Goal: Information Seeking & Learning: Check status

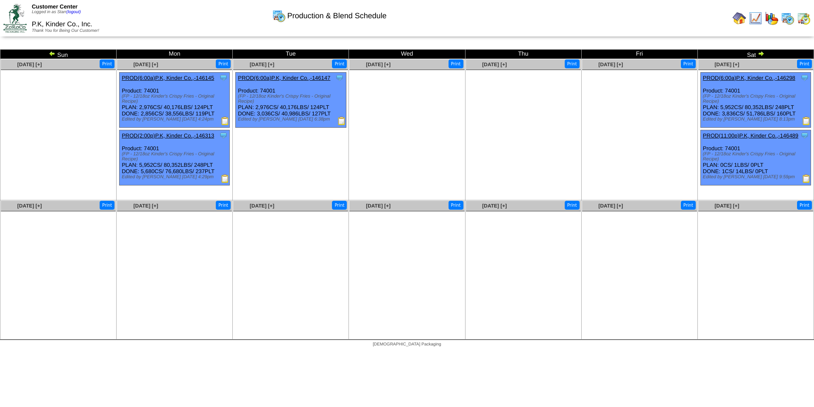
click at [763, 55] on img at bounding box center [761, 53] width 7 height 7
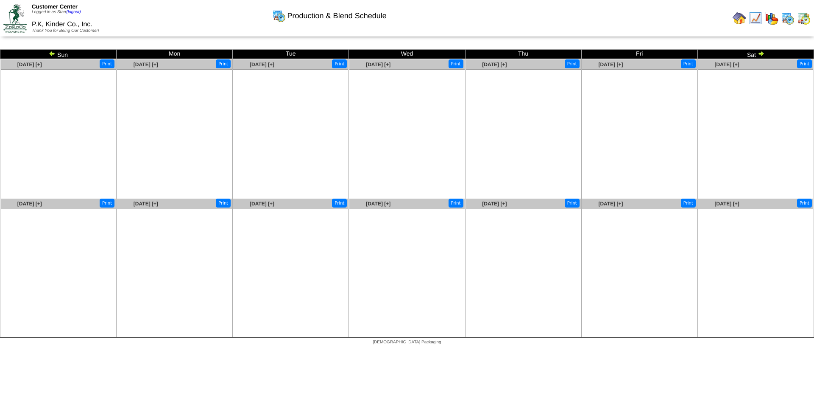
click at [52, 52] on img at bounding box center [52, 53] width 7 height 7
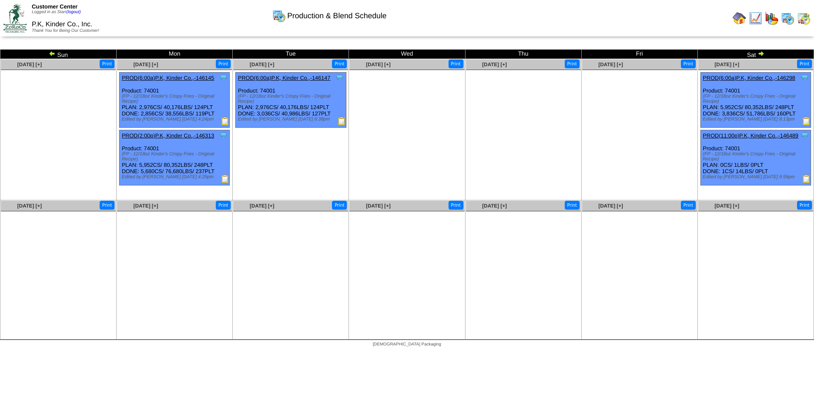
click at [50, 53] on img at bounding box center [52, 53] width 7 height 7
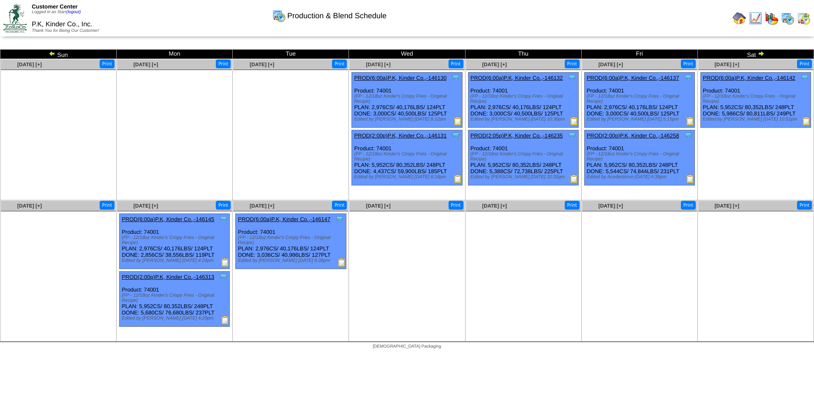
click at [51, 53] on img at bounding box center [52, 53] width 7 height 7
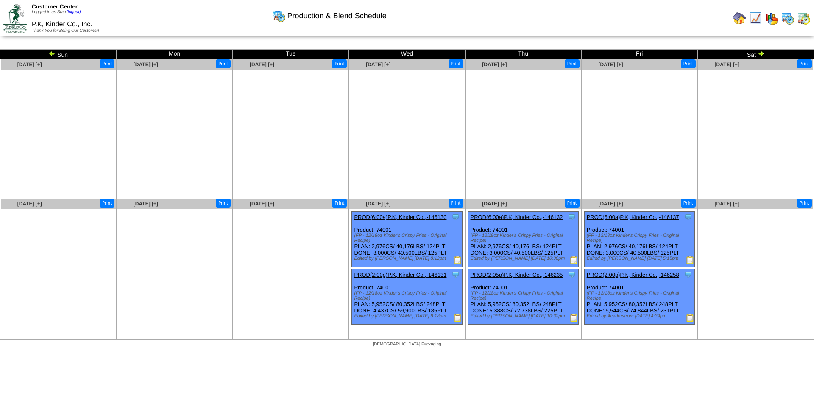
drag, startPoint x: 0, startPoint y: 0, endPoint x: 52, endPoint y: 53, distance: 73.7
click at [52, 53] on img at bounding box center [52, 53] width 7 height 7
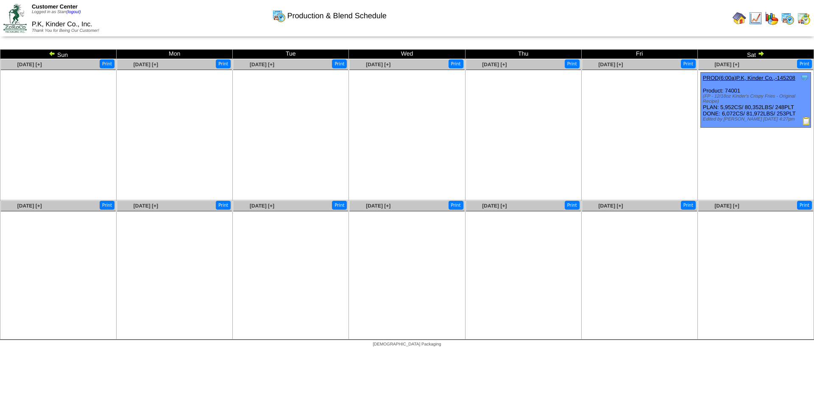
click at [761, 53] on img at bounding box center [761, 53] width 7 height 7
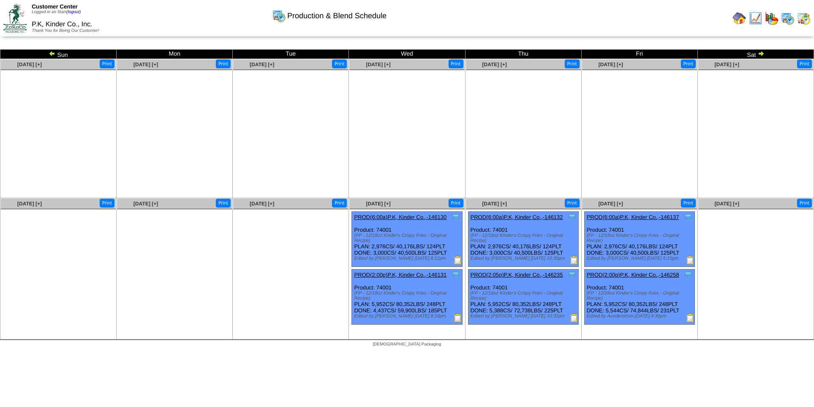
click at [762, 53] on img at bounding box center [761, 53] width 7 height 7
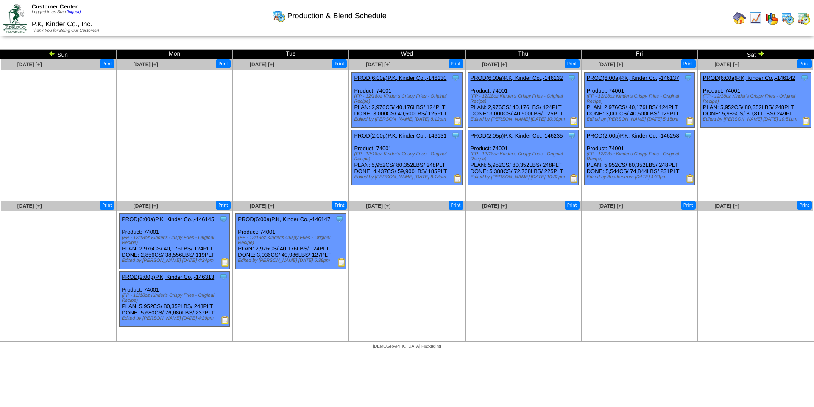
click at [761, 53] on img at bounding box center [761, 53] width 7 height 7
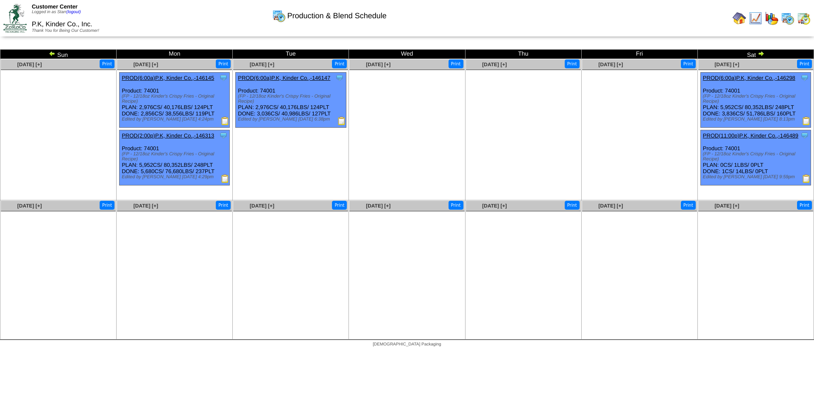
click at [758, 19] on img at bounding box center [756, 18] width 14 height 14
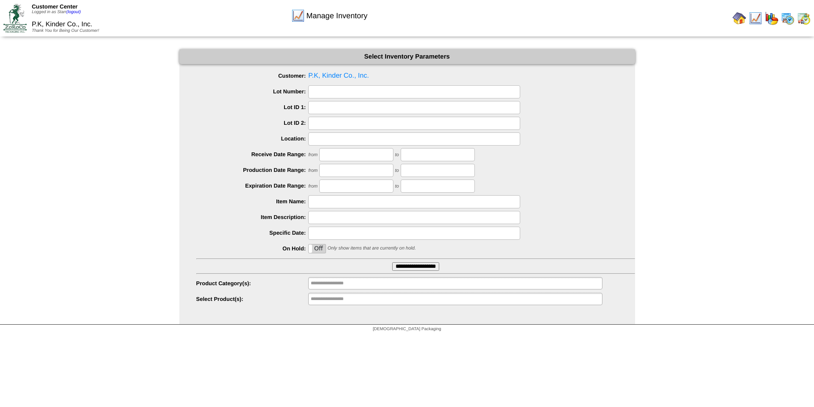
click at [773, 21] on img at bounding box center [772, 18] width 14 height 14
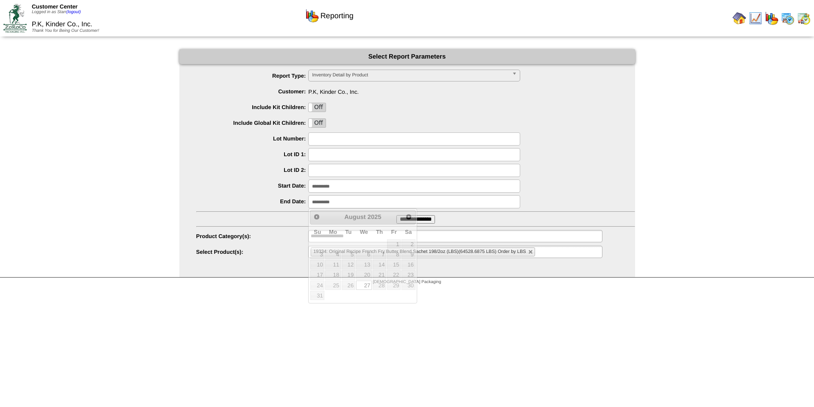
click at [353, 201] on input "**********" at bounding box center [414, 201] width 212 height 13
click at [409, 217] on span "Next" at bounding box center [408, 216] width 7 height 7
click at [346, 244] on link "2" at bounding box center [349, 243] width 14 height 9
type input "**********"
click at [529, 253] on link at bounding box center [530, 251] width 5 height 5
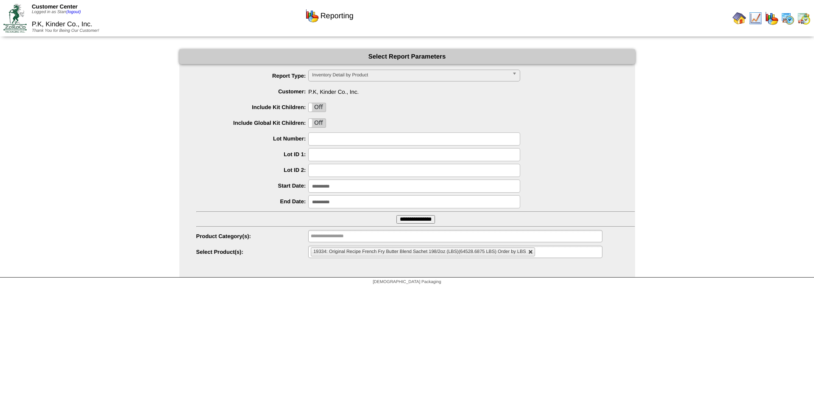
type input "**********"
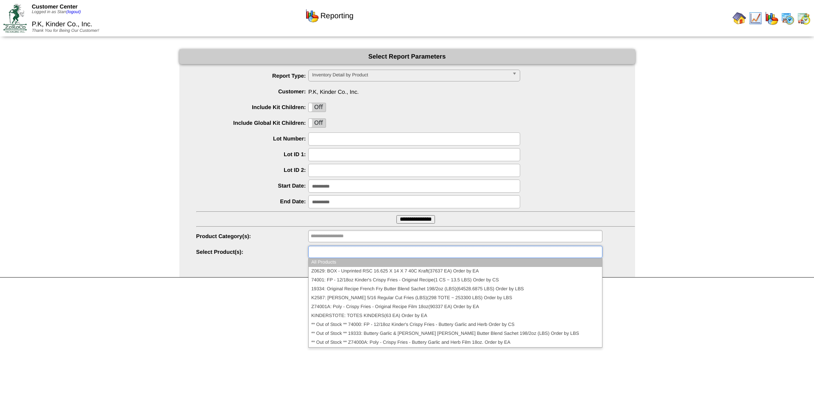
click at [524, 251] on ul at bounding box center [455, 251] width 294 height 12
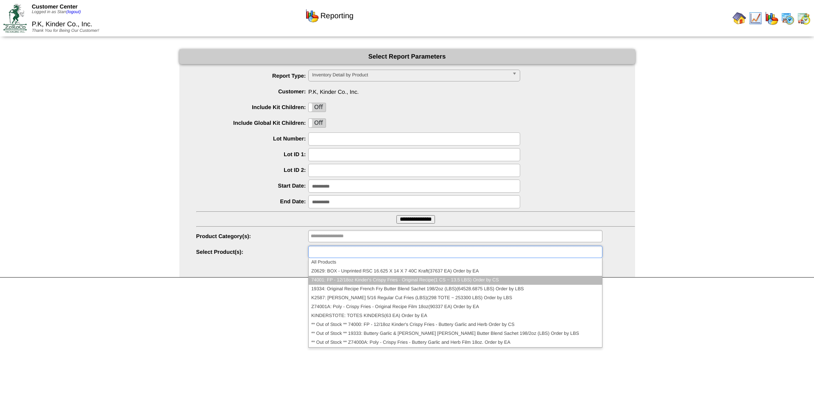
click at [410, 280] on li "74001: FP - 12/18oz Kinder's Crispy Fries - Original Recipe(1 CS ~ 13.5 LBS) Or…" at bounding box center [455, 280] width 293 height 9
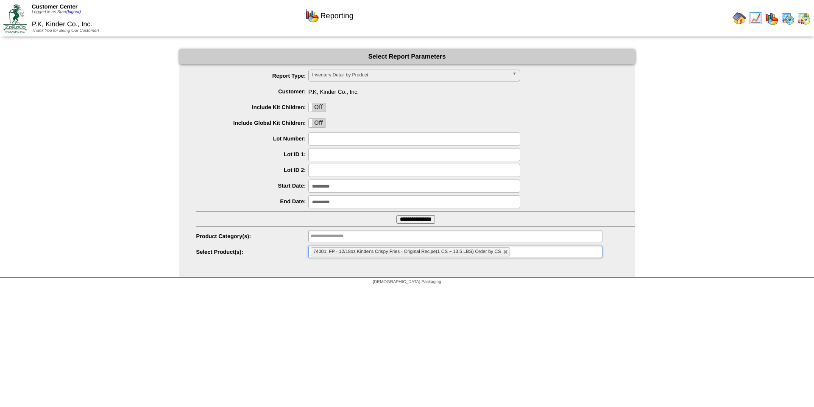
click at [426, 219] on input "**********" at bounding box center [415, 219] width 39 height 8
click at [350, 184] on input "**********" at bounding box center [414, 185] width 212 height 13
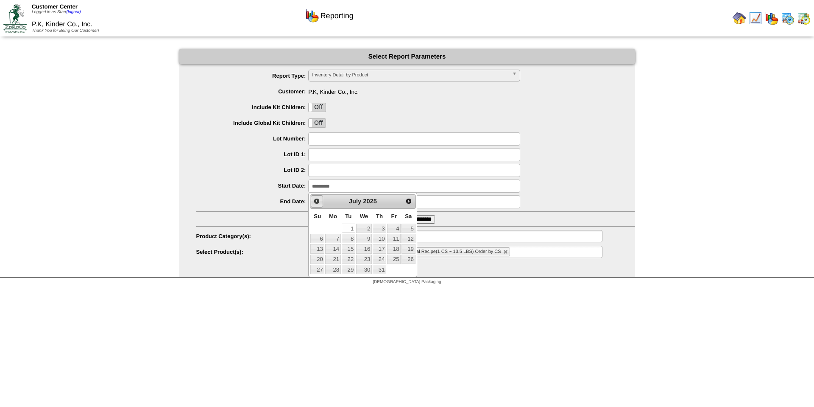
click at [318, 198] on span "Prev" at bounding box center [316, 201] width 7 height 7
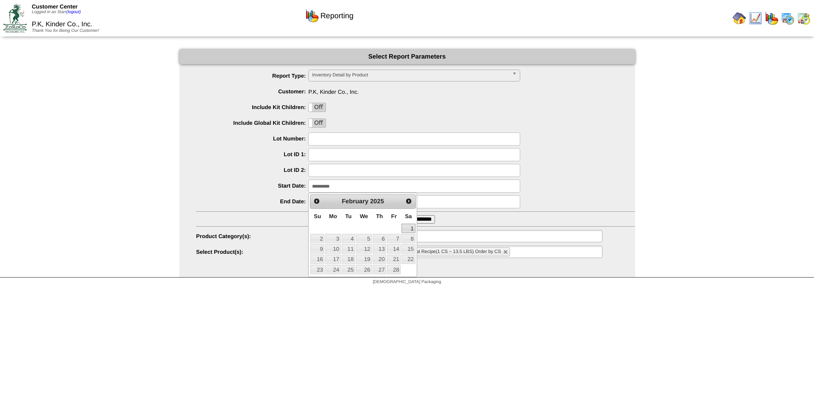
click at [411, 228] on link "1" at bounding box center [408, 227] width 14 height 9
type input "**********"
click at [418, 220] on input "**********" at bounding box center [415, 219] width 39 height 8
click at [786, 21] on img at bounding box center [788, 18] width 14 height 14
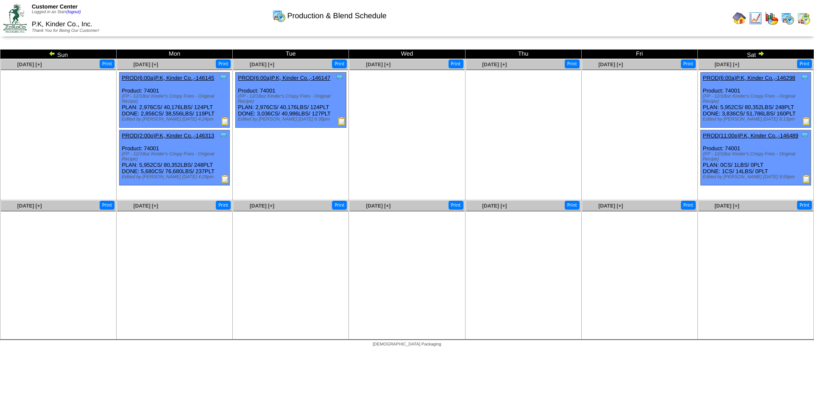
click at [51, 54] on img at bounding box center [52, 53] width 7 height 7
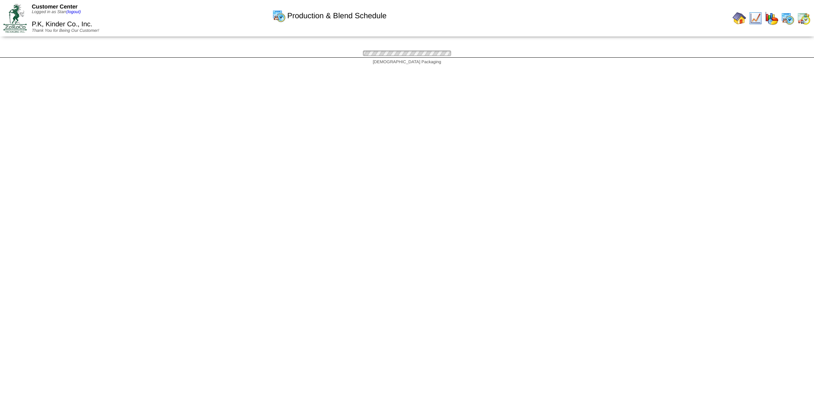
drag, startPoint x: 0, startPoint y: 0, endPoint x: 51, endPoint y: 53, distance: 74.1
click at [51, 53] on div "Production & Blend Schedule Sun Mon Tue Wed Thu Fri Sat Aug 17 [+] Print" at bounding box center [407, 53] width 814 height 8
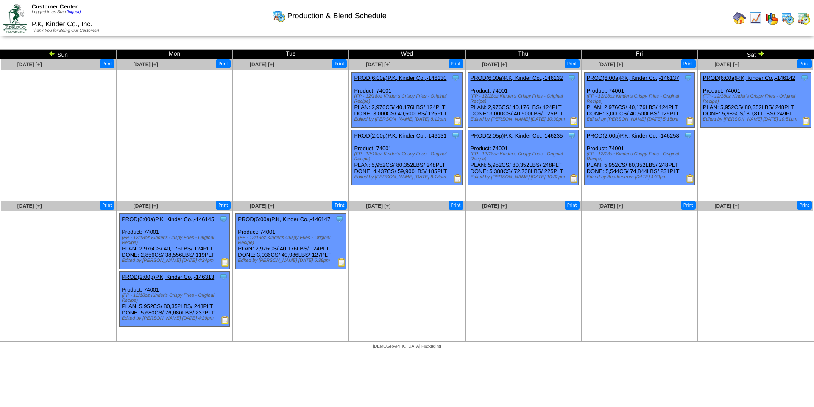
click at [51, 53] on img at bounding box center [52, 53] width 7 height 7
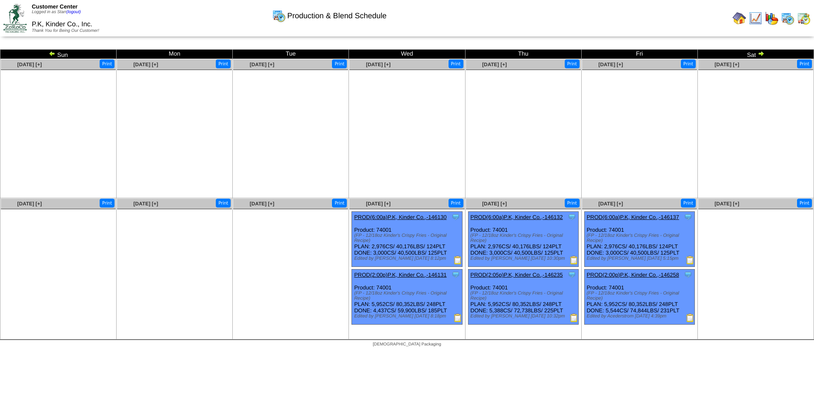
drag, startPoint x: 0, startPoint y: 0, endPoint x: 51, endPoint y: 53, distance: 74.1
click at [51, 53] on div "Production & Blend Schedule Sun Mon Tue Wed Thu Fri [DATE] [+] Print" at bounding box center [407, 194] width 814 height 290
click at [52, 53] on img at bounding box center [52, 53] width 7 height 7
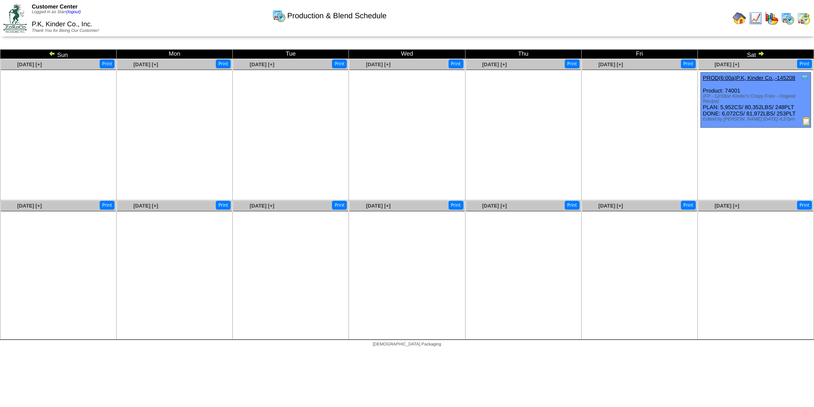
drag, startPoint x: 0, startPoint y: 0, endPoint x: 52, endPoint y: 53, distance: 74.0
click at [52, 53] on img at bounding box center [52, 53] width 7 height 7
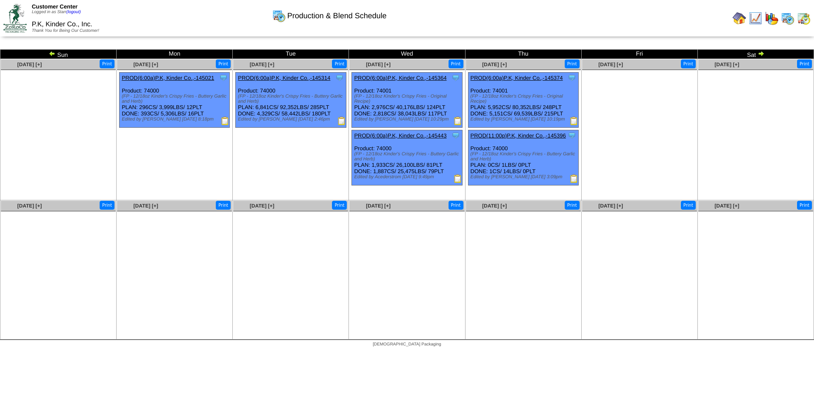
click at [574, 122] on img at bounding box center [574, 121] width 8 height 8
